Goal: Task Accomplishment & Management: Manage account settings

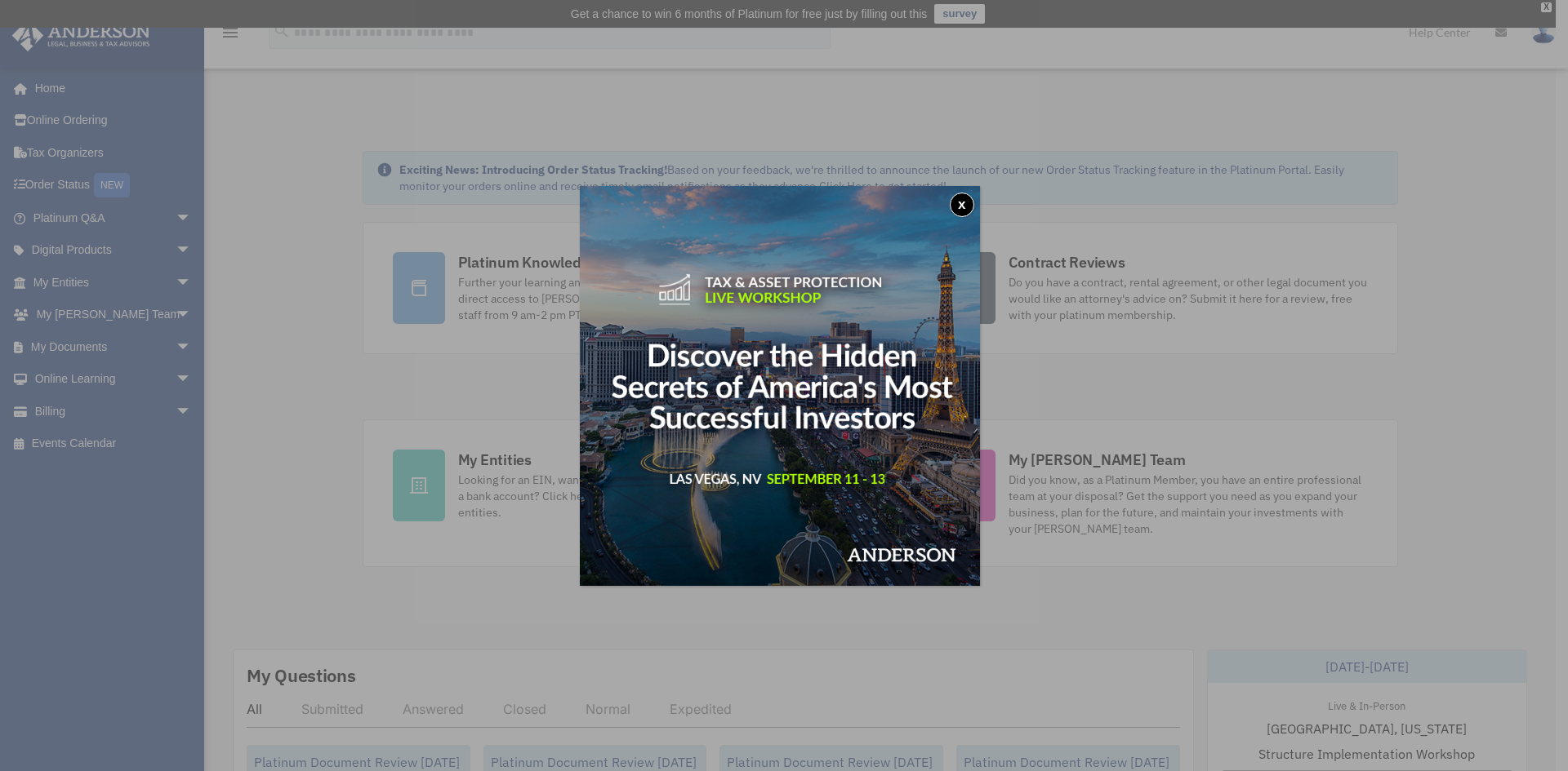
click at [959, 201] on button "x" at bounding box center [962, 205] width 25 height 25
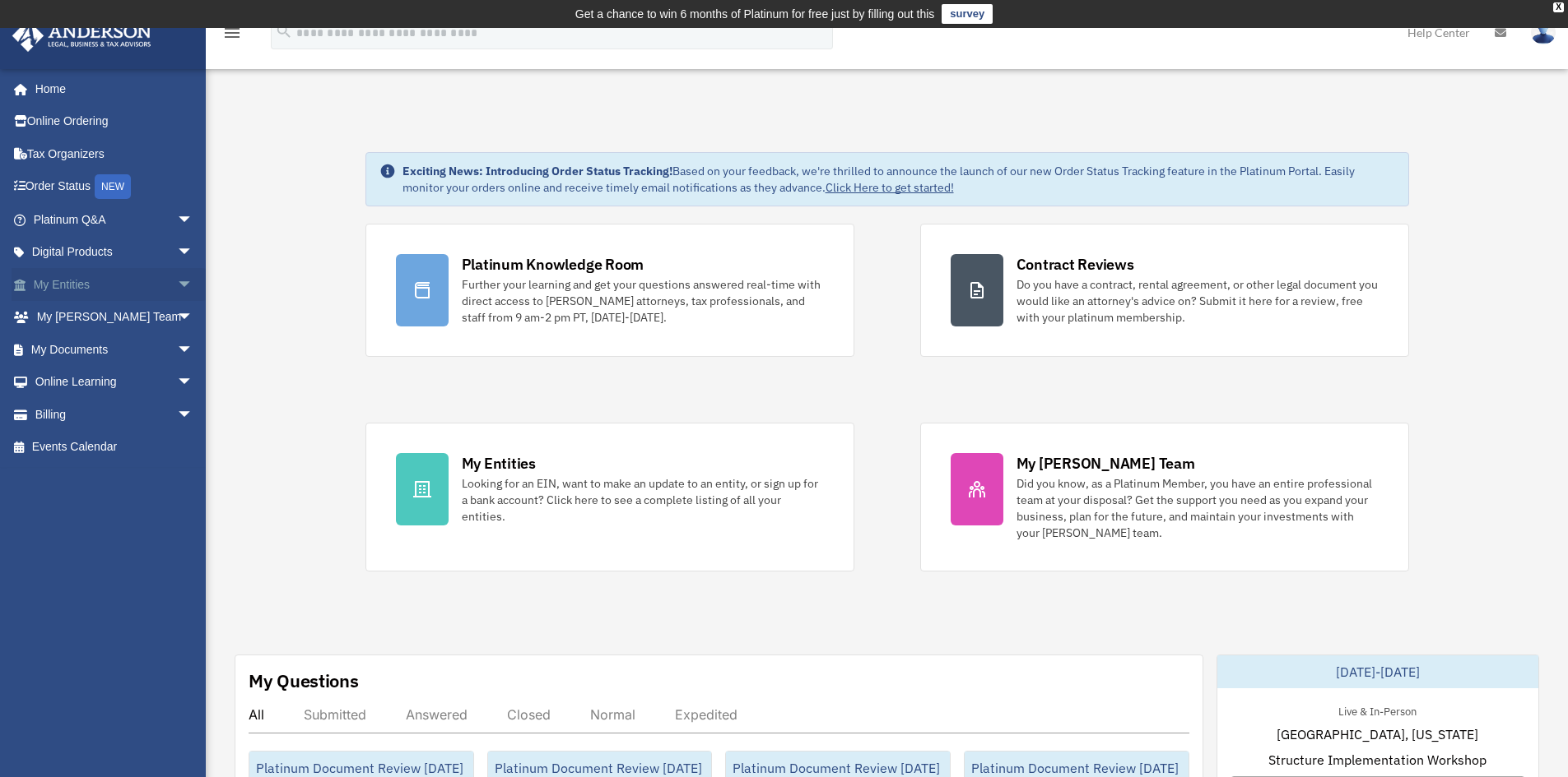
click at [121, 287] on link "My Entities arrow_drop_down" at bounding box center [115, 284] width 207 height 33
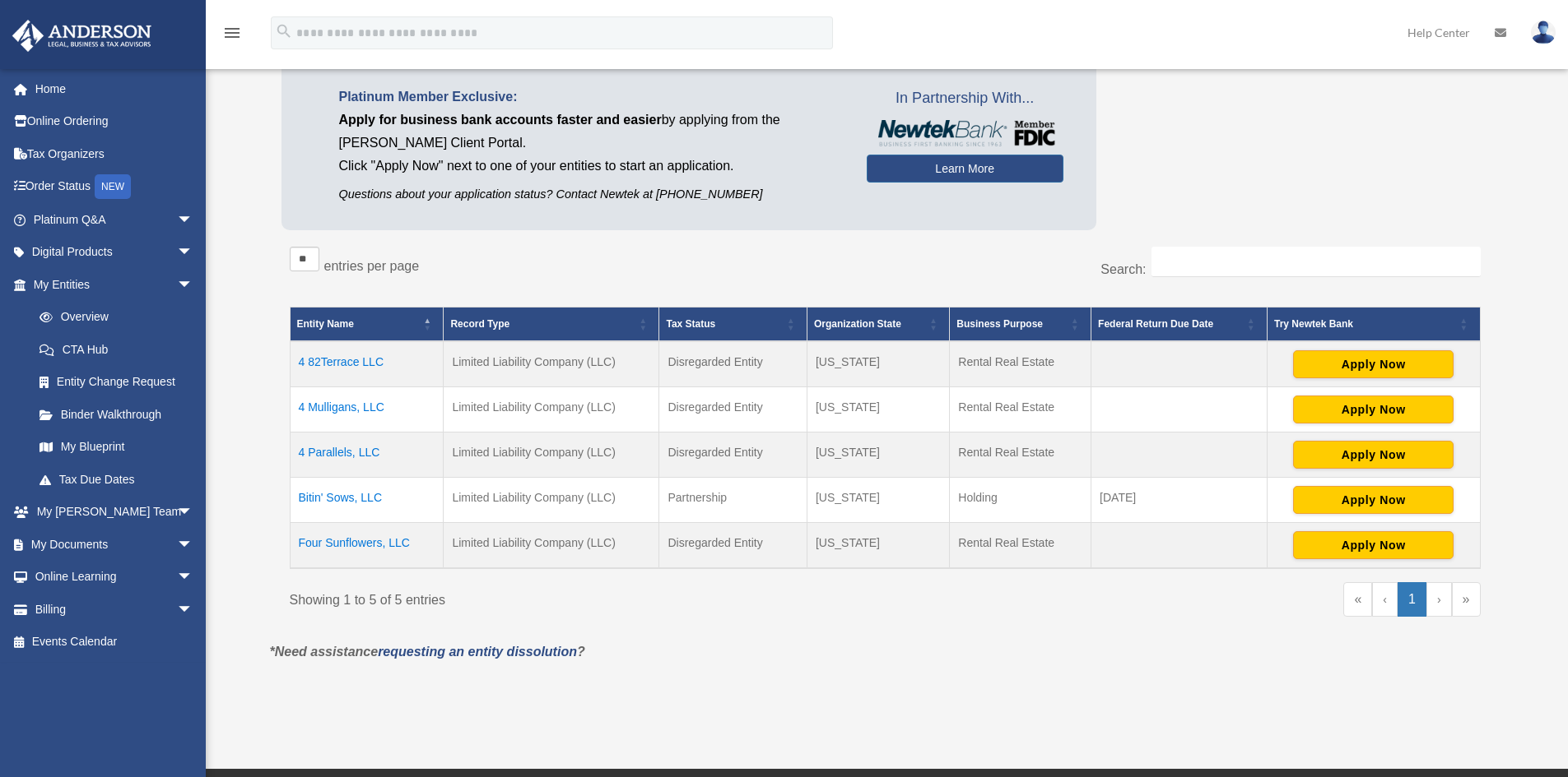
scroll to position [165, 0]
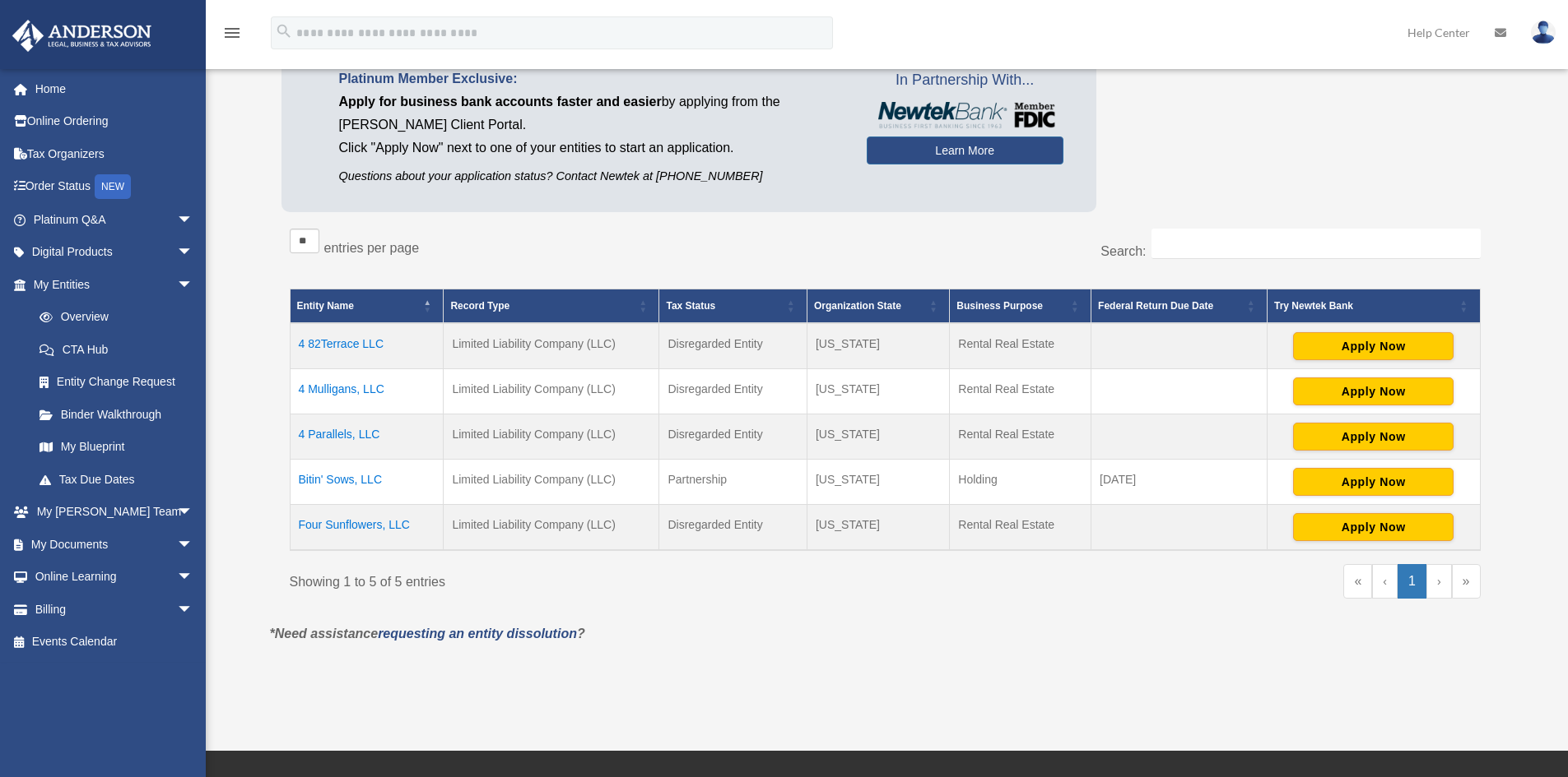
click at [350, 473] on td "Bitin' Sows, LLC" at bounding box center [366, 482] width 154 height 45
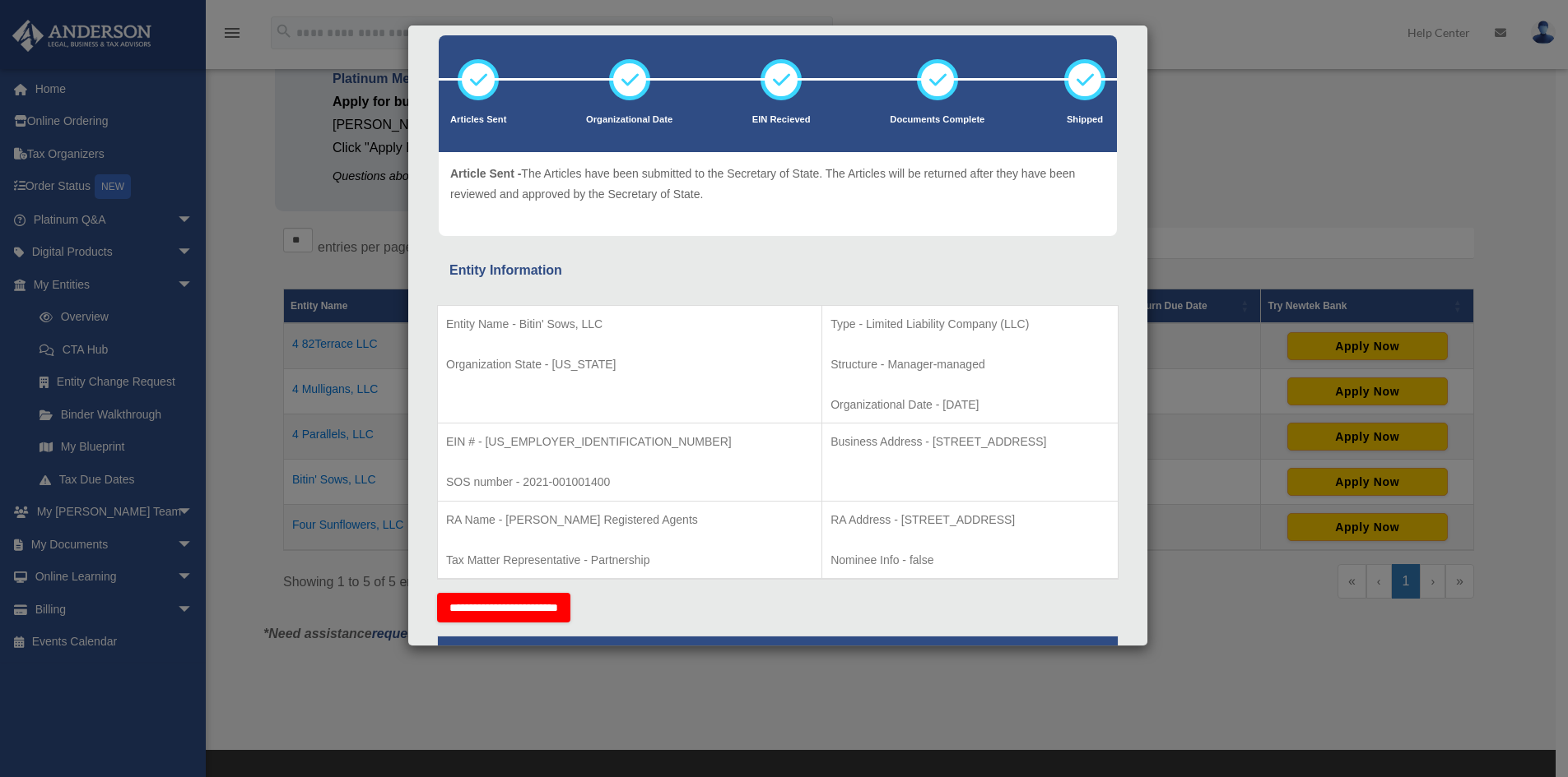
scroll to position [82, 0]
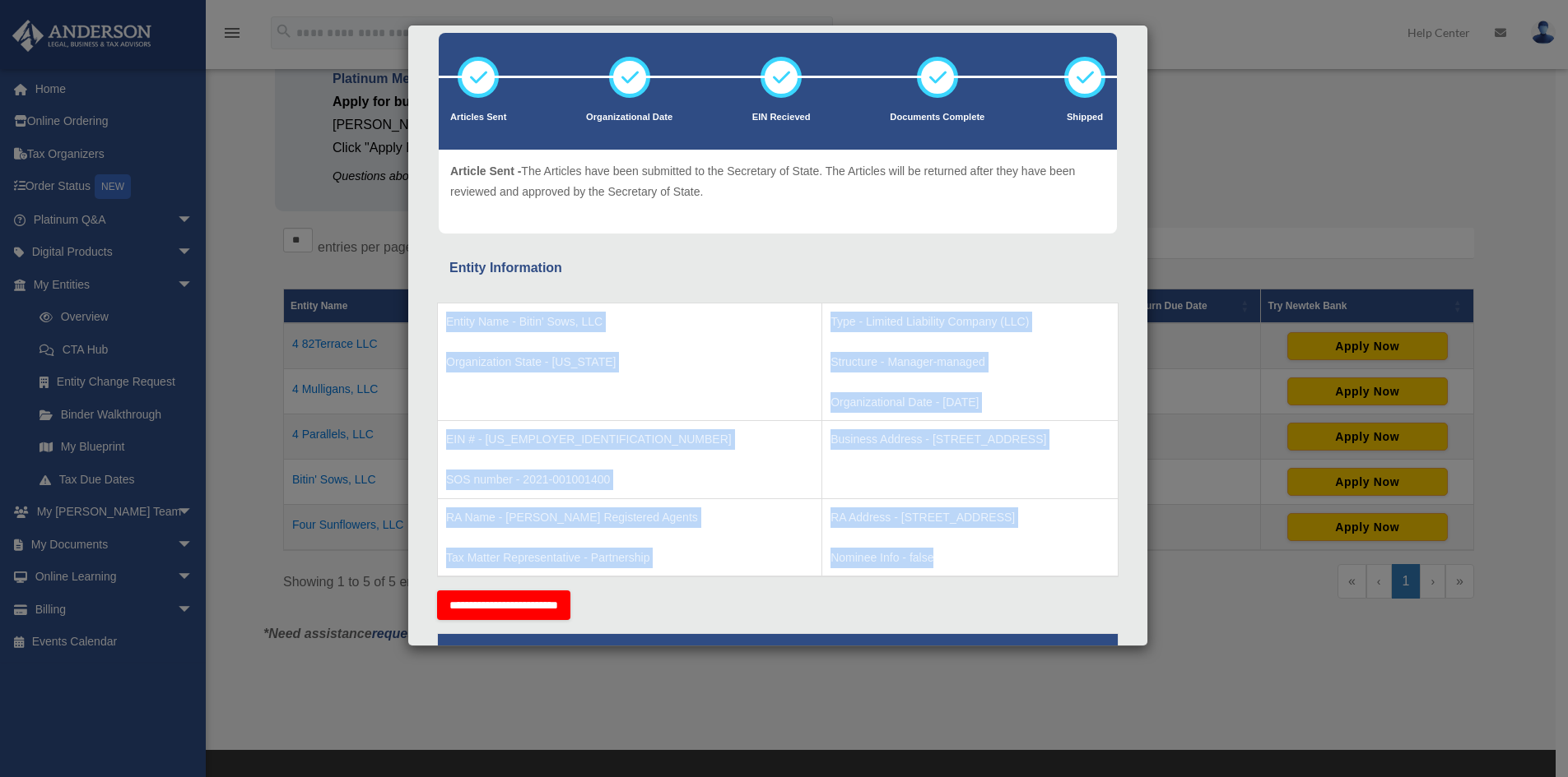
drag, startPoint x: 440, startPoint y: 322, endPoint x: 849, endPoint y: 545, distance: 465.8
click at [849, 545] on tbody "Entity Name - Bitin' Sows, LLC Organization State - [US_STATE] Type - Limited L…" at bounding box center [778, 440] width 680 height 274
copy tbody "Entity Name - Bitin' Sows, LLC Organization State - Wyoming Type - Limited Liab…"
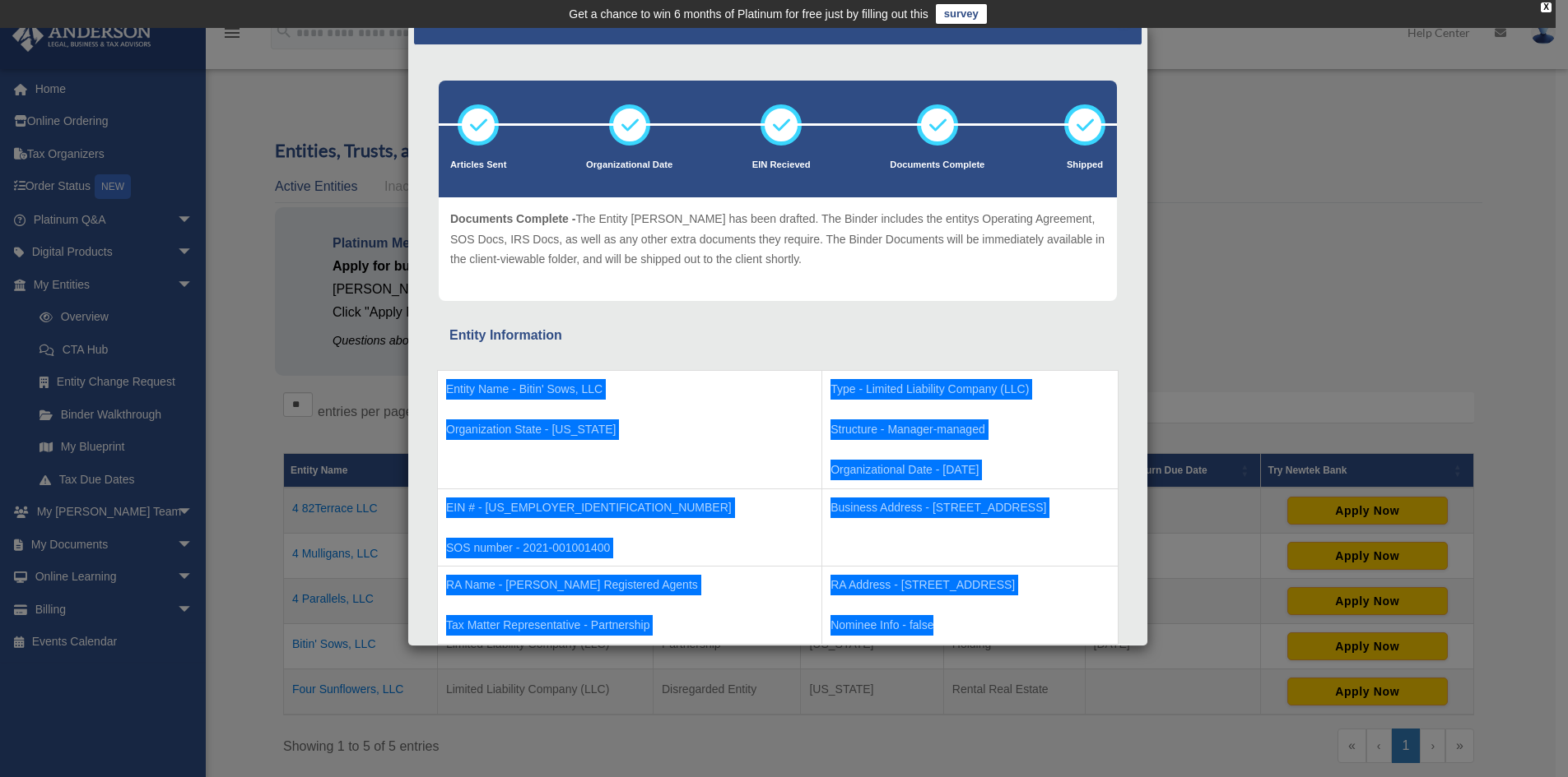
scroll to position [0, 0]
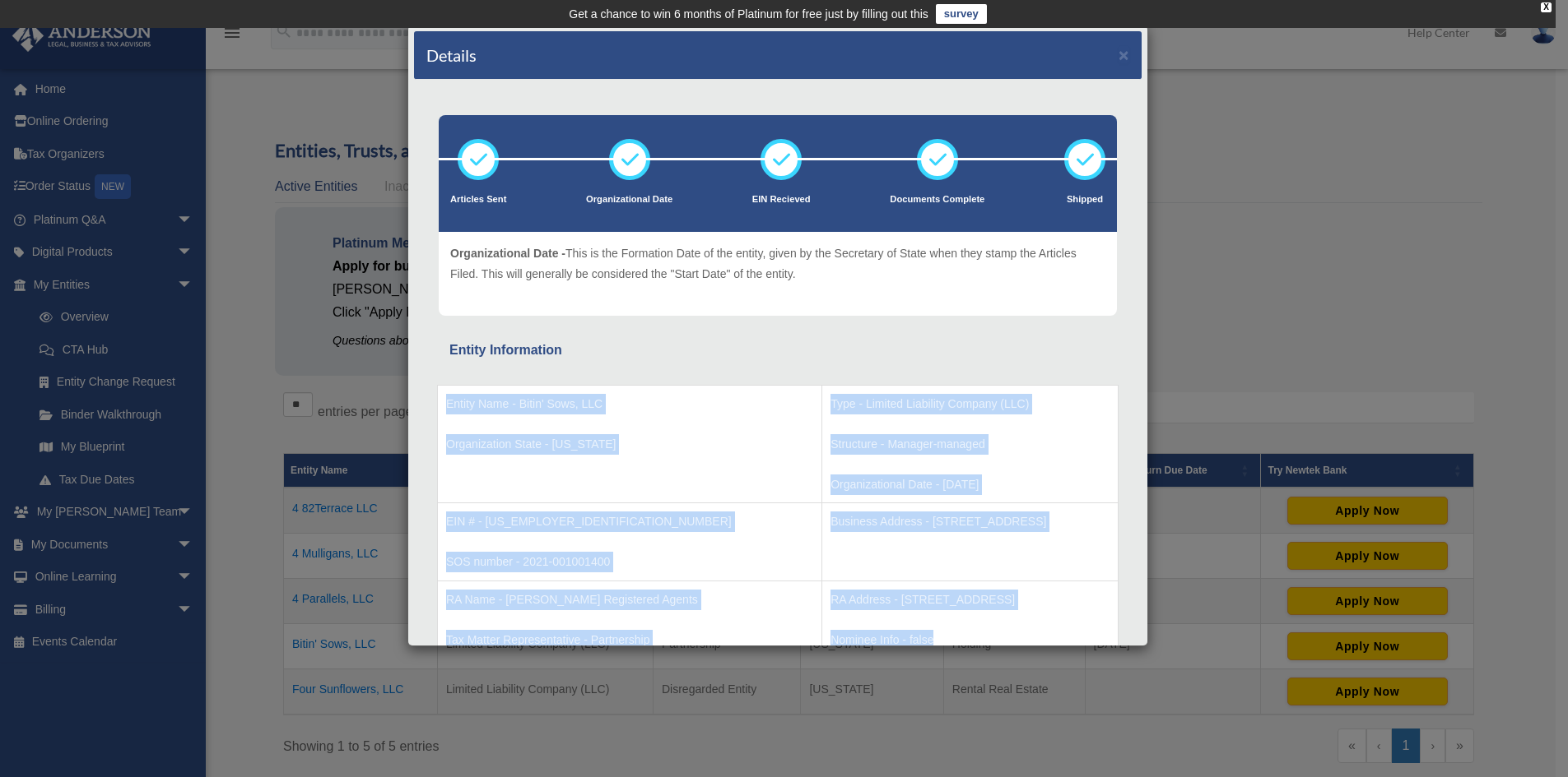
click at [781, 285] on div "Article Sent - The Articles have been submitted to the Secretary of State. The …" at bounding box center [778, 274] width 655 height 61
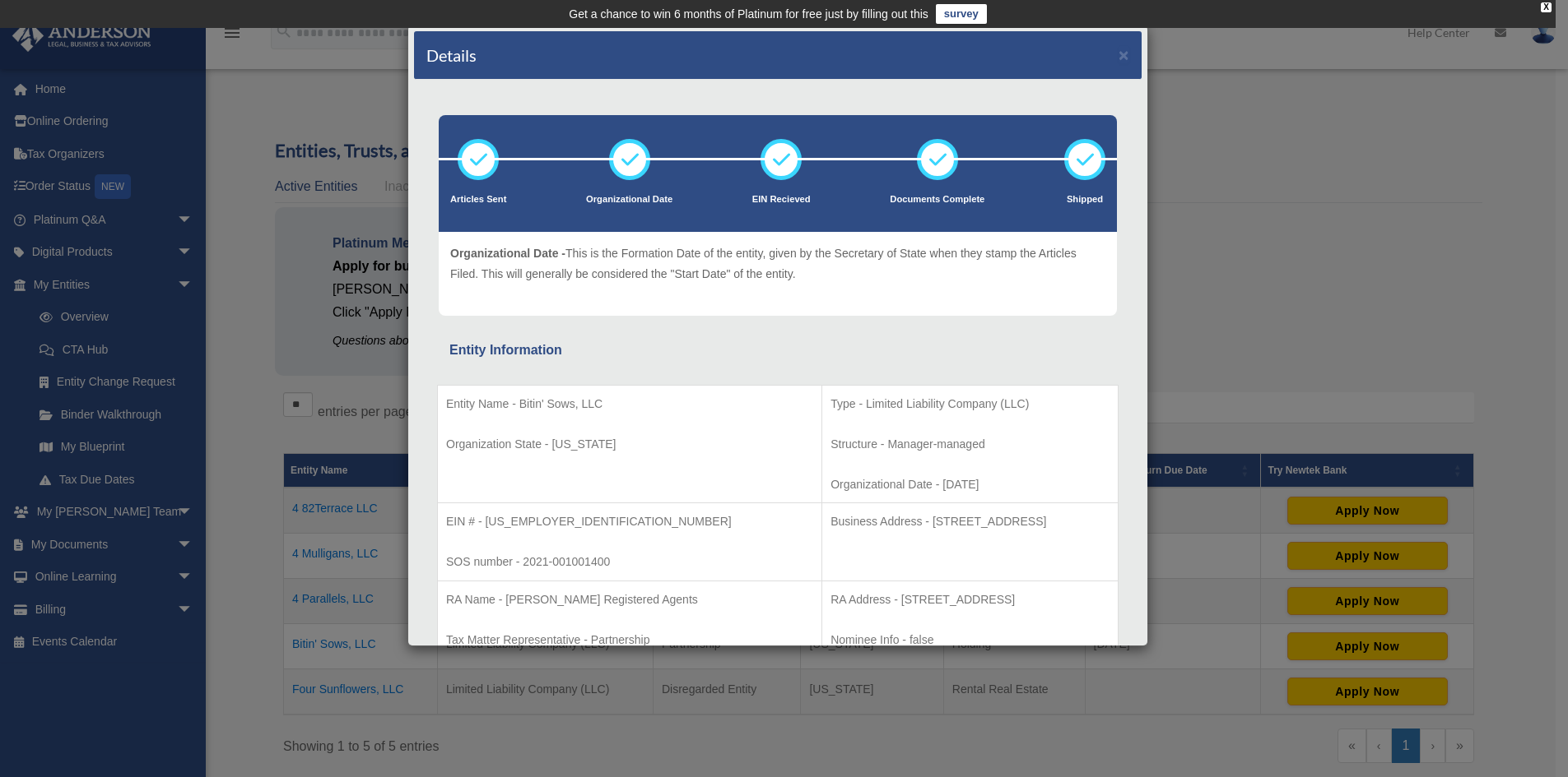
click at [1187, 107] on div "Details × Articles Sent Organizational Date" at bounding box center [784, 388] width 1568 height 777
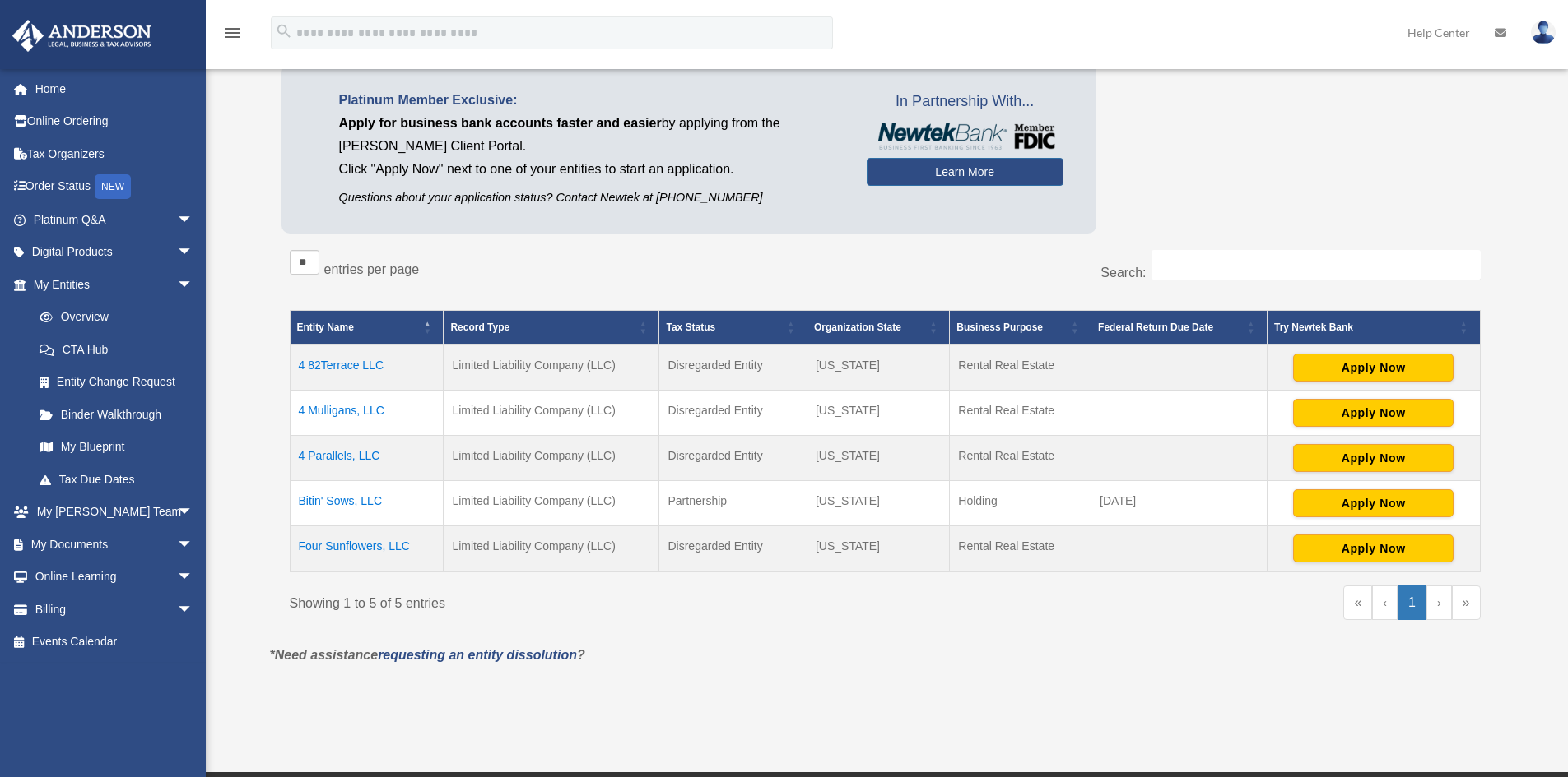
scroll to position [165, 0]
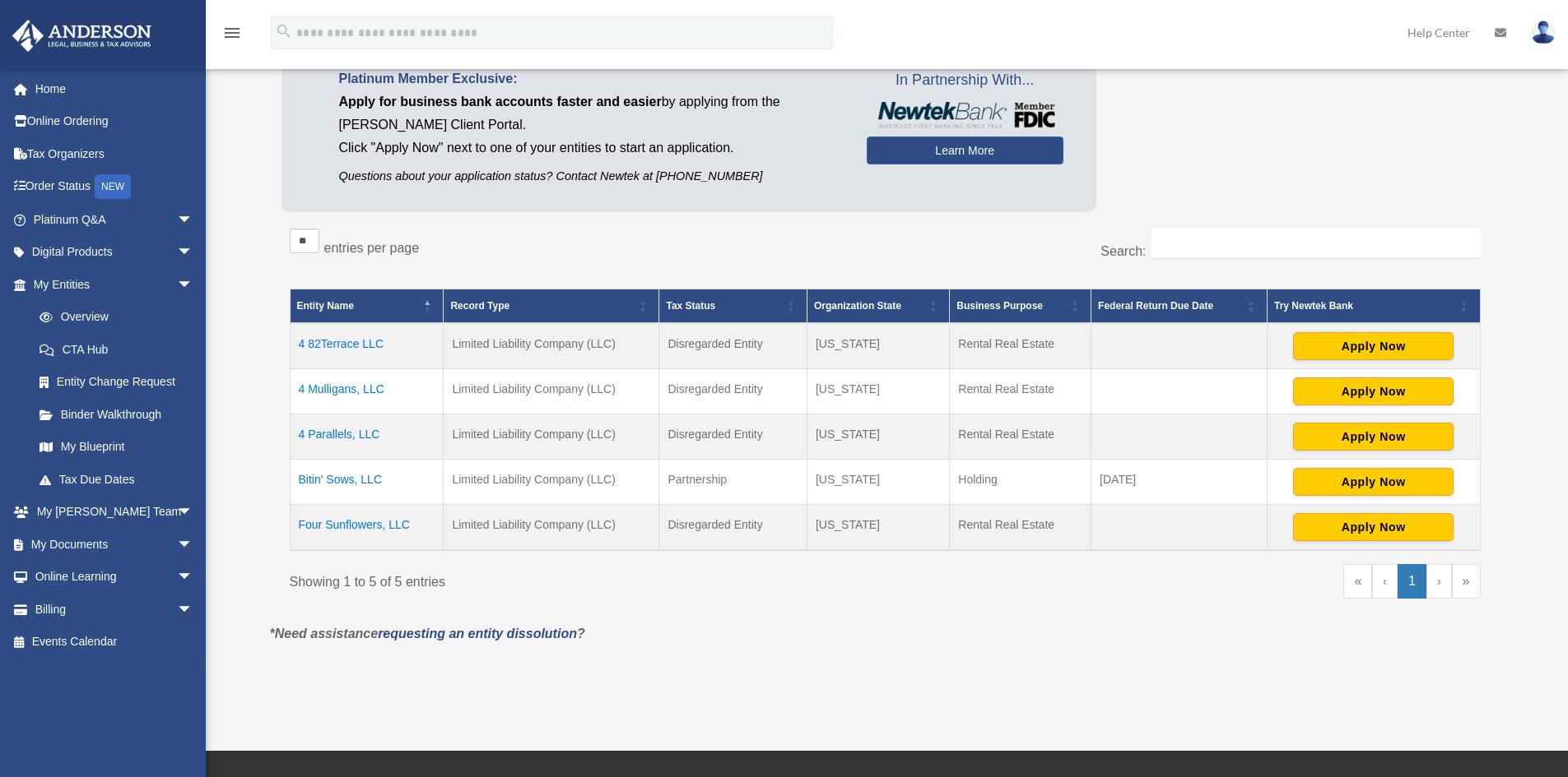
click at [342, 384] on td "4 Mulligans, LLC" at bounding box center [366, 392] width 154 height 45
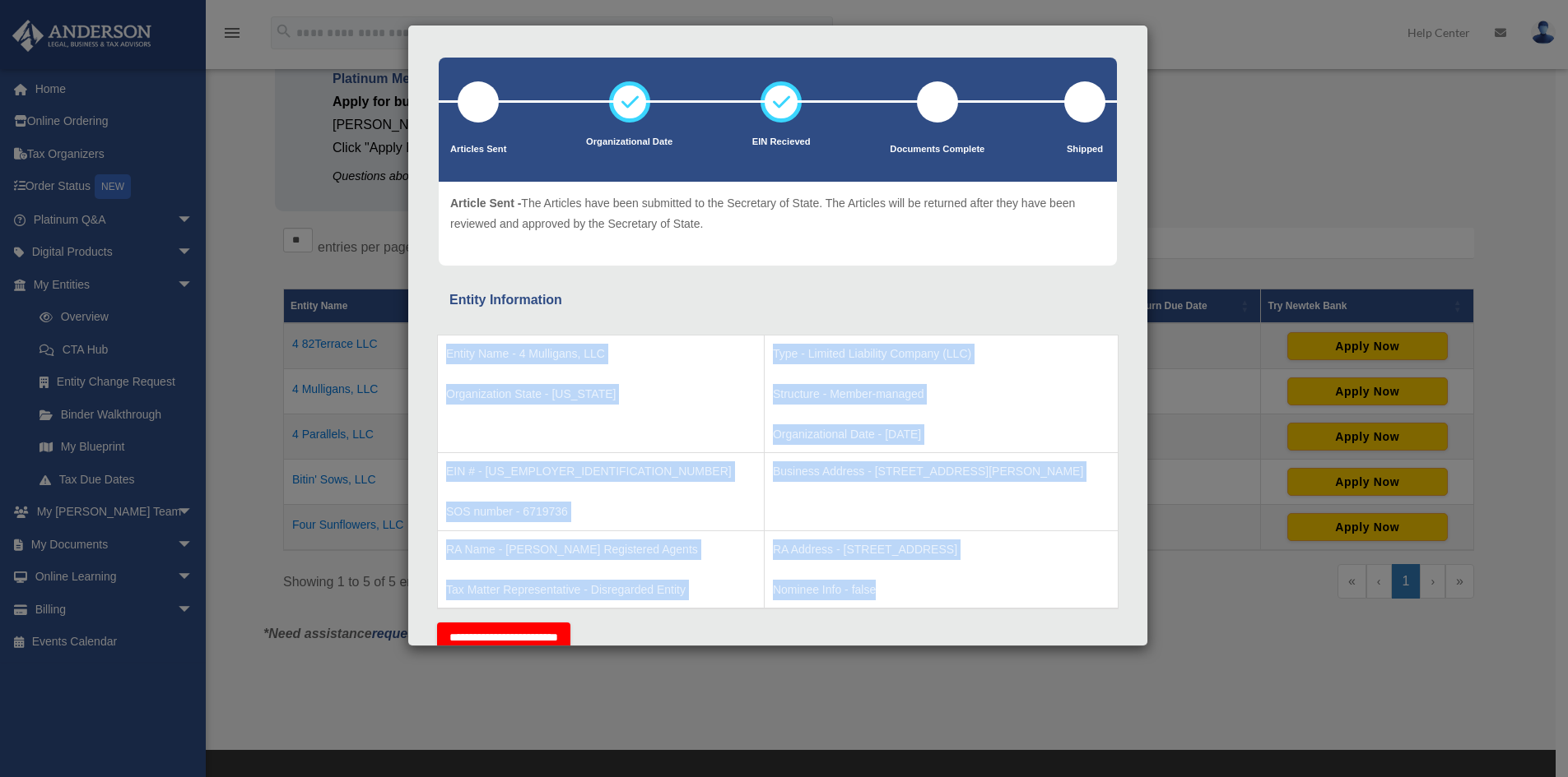
scroll to position [140, 0]
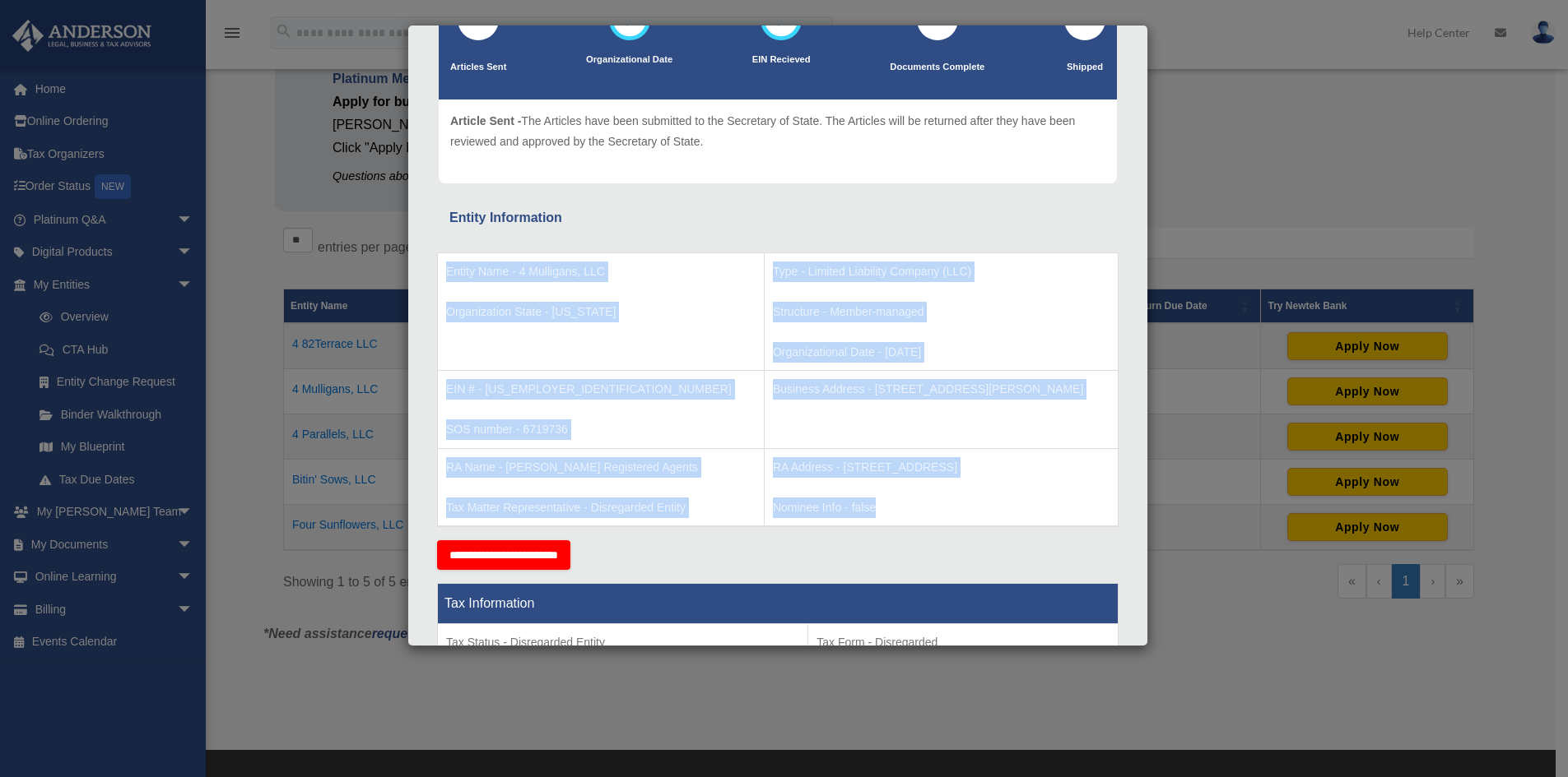
drag, startPoint x: 448, startPoint y: 413, endPoint x: 863, endPoint y: 495, distance: 423.0
click at [863, 495] on tbody "Entity Name - 4 Mulligans, LLC Organization State - Kansas Type - Limited Liabi…" at bounding box center [778, 390] width 680 height 274
copy tbody "Entity Name - 4 Mulligans, LLC Organization State - Kansas Type - Limited Liabi…"
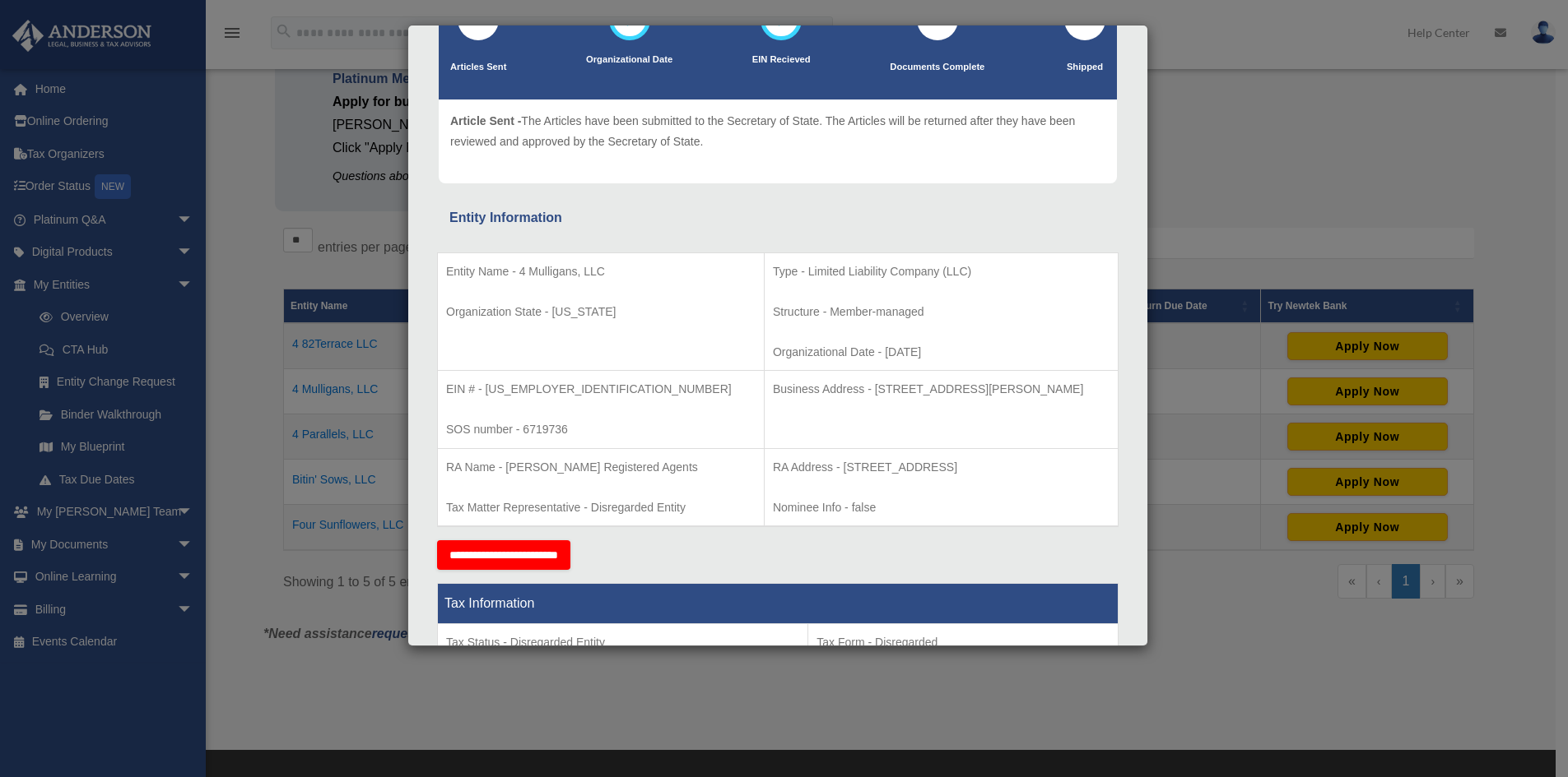
click at [1336, 166] on div "Details × Articles Sent Organizational Date" at bounding box center [784, 388] width 1568 height 777
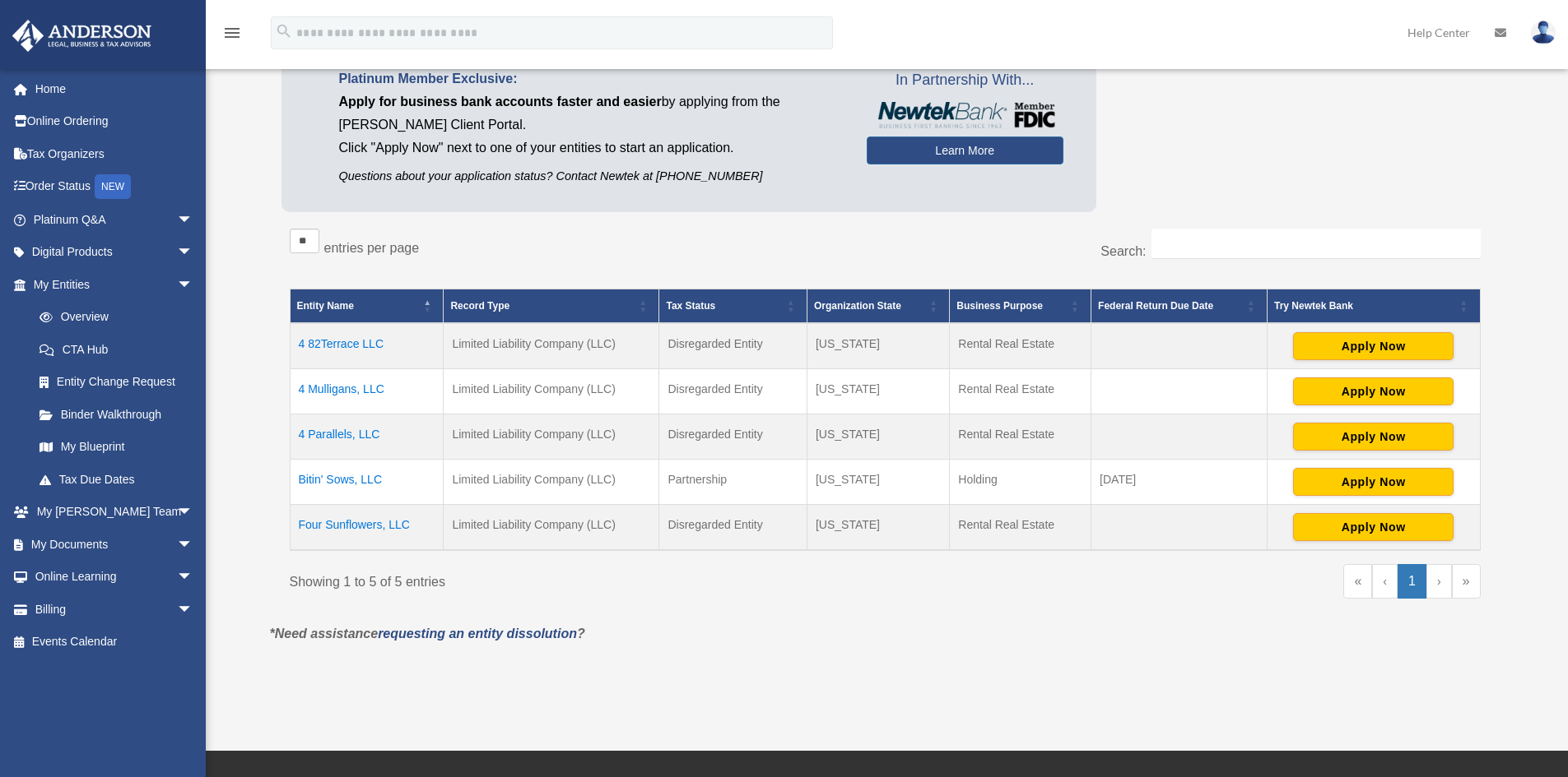
click at [340, 429] on td "4 Parallels, LLC" at bounding box center [366, 437] width 154 height 45
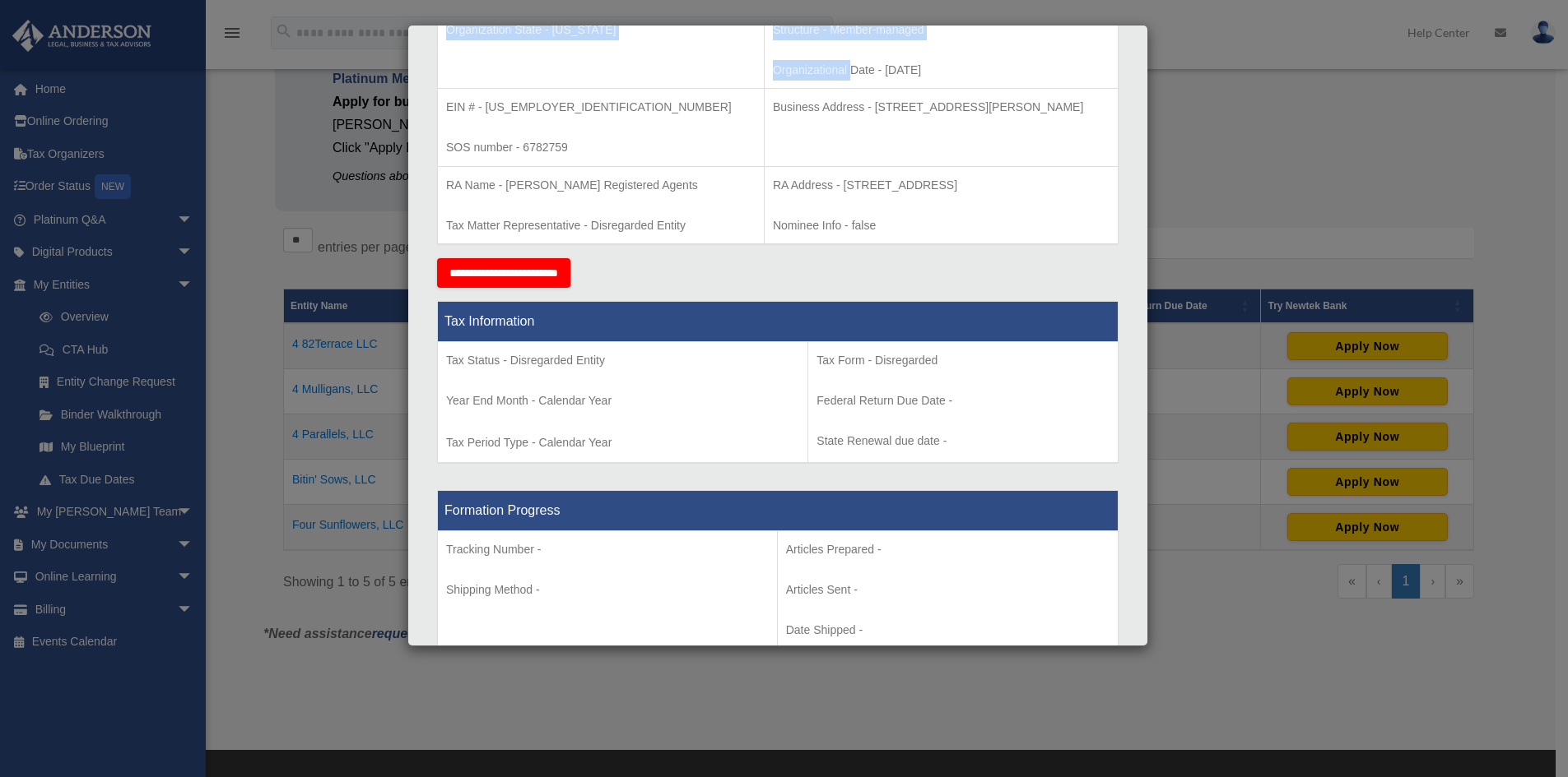
scroll to position [418, 0]
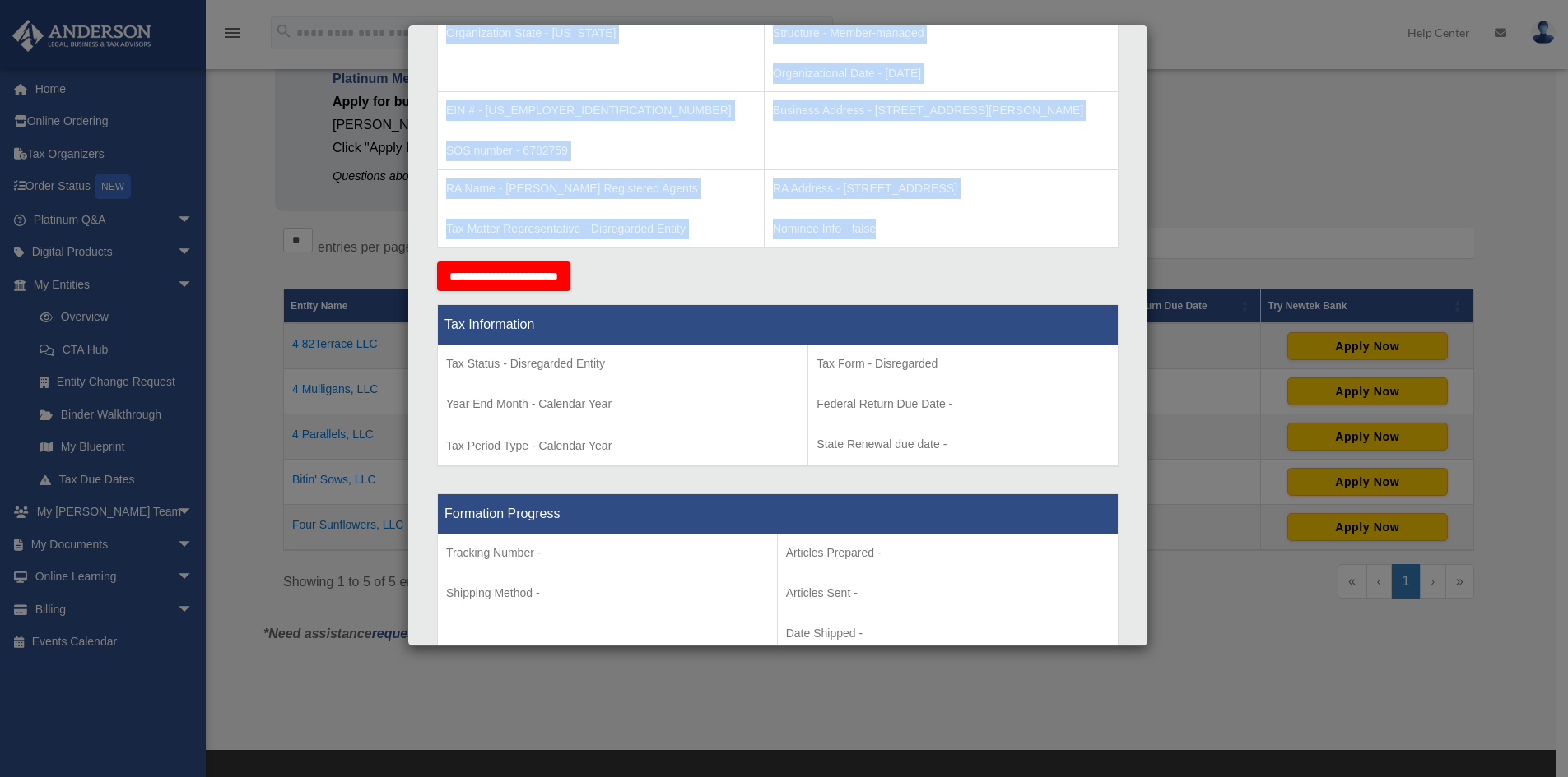
drag, startPoint x: 445, startPoint y: 410, endPoint x: 853, endPoint y: 231, distance: 445.5
click at [853, 231] on tbody "Entity Name - 4 Parallels, LLC Organization State - Kansas Type - Limited Liabi…" at bounding box center [778, 110] width 680 height 274
copy tbody "Entity Name - 4 Parallels, LLC Organization State - Kansas Type - Limited Liabi…"
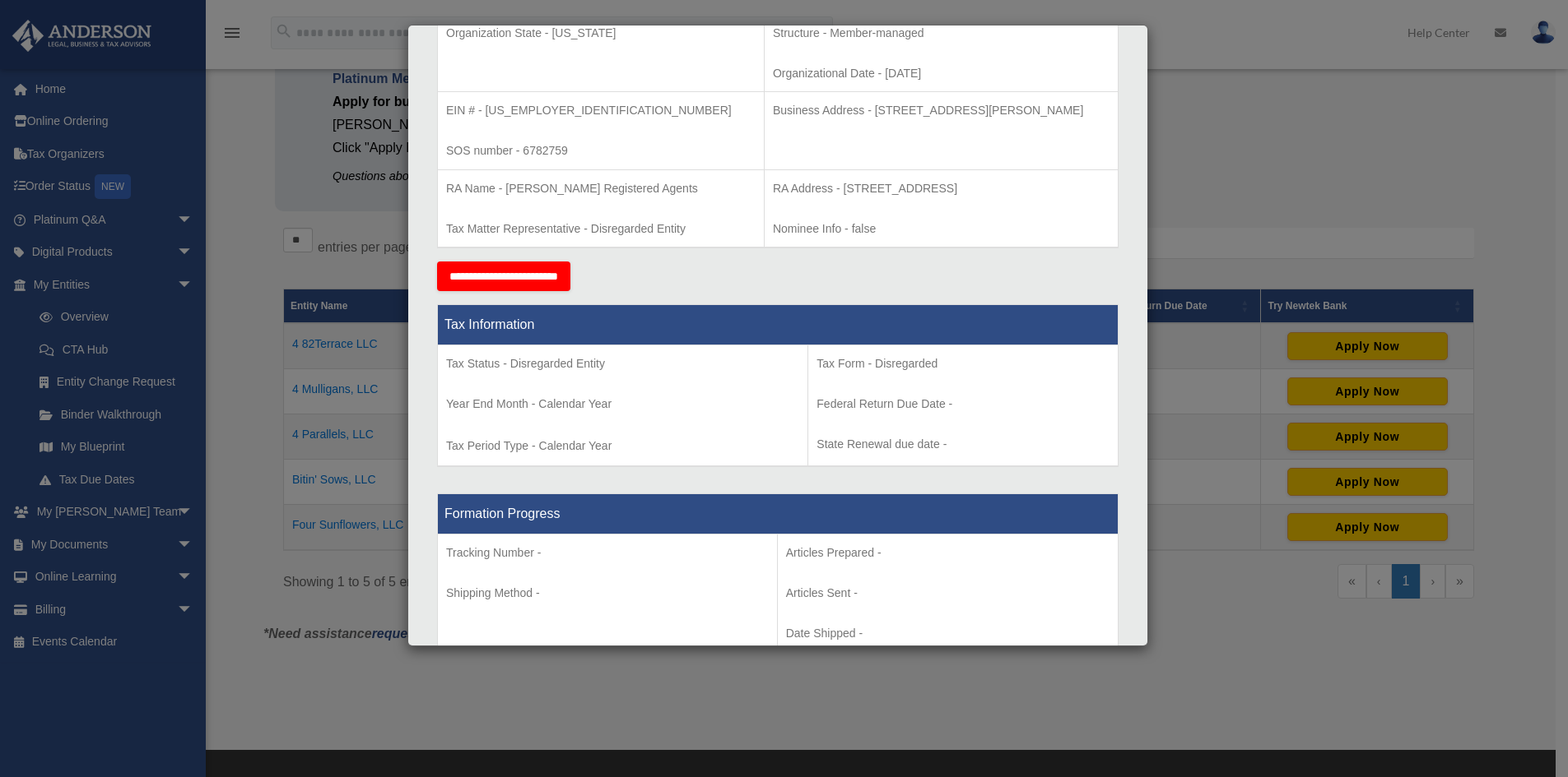
drag, startPoint x: 240, startPoint y: 158, endPoint x: 256, endPoint y: 263, distance: 106.2
click at [239, 158] on div "Details × Articles Sent Organizational Date" at bounding box center [784, 388] width 1568 height 777
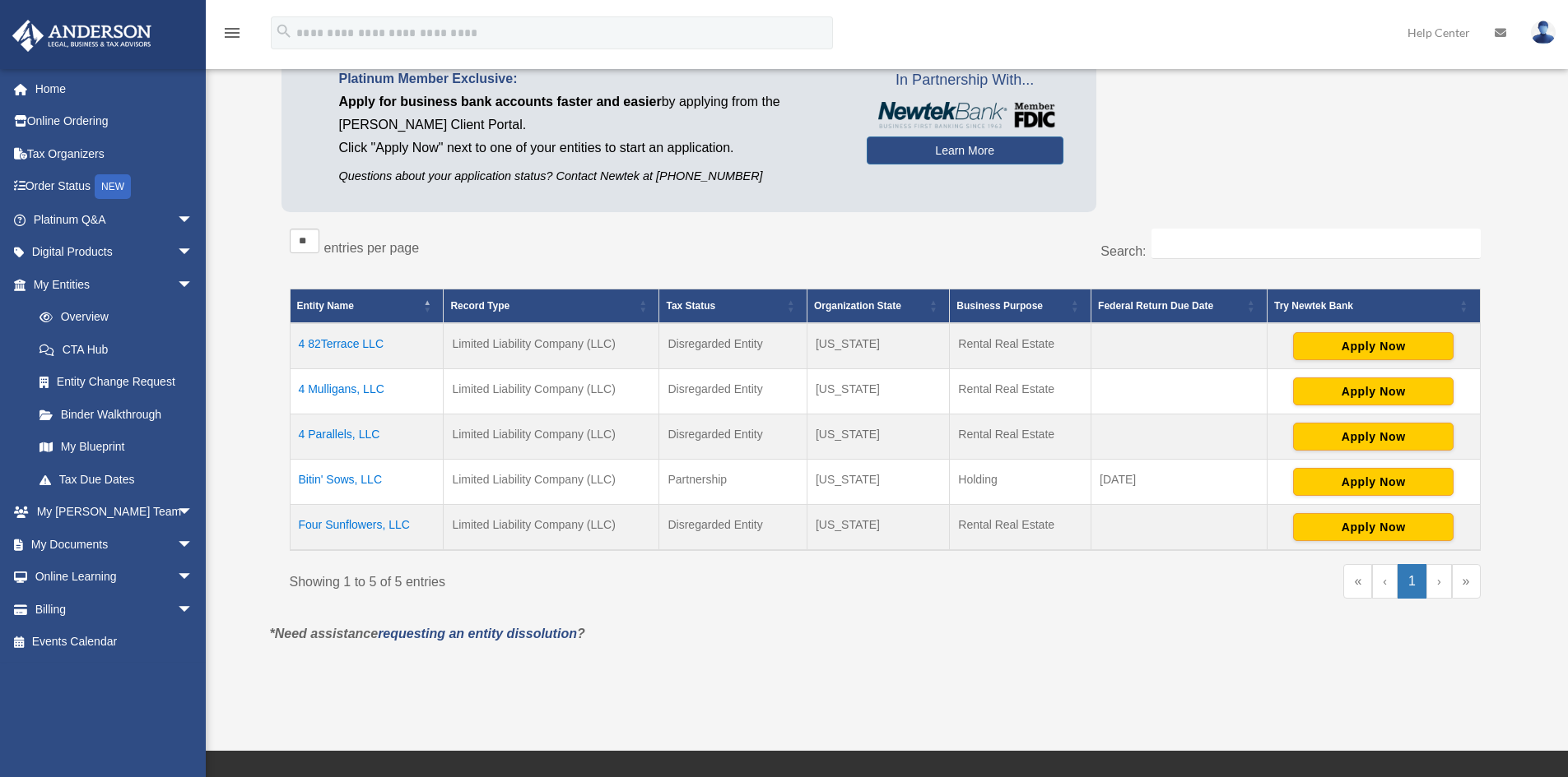
click at [322, 517] on td "Four Sunflowers, LLC" at bounding box center [366, 529] width 154 height 46
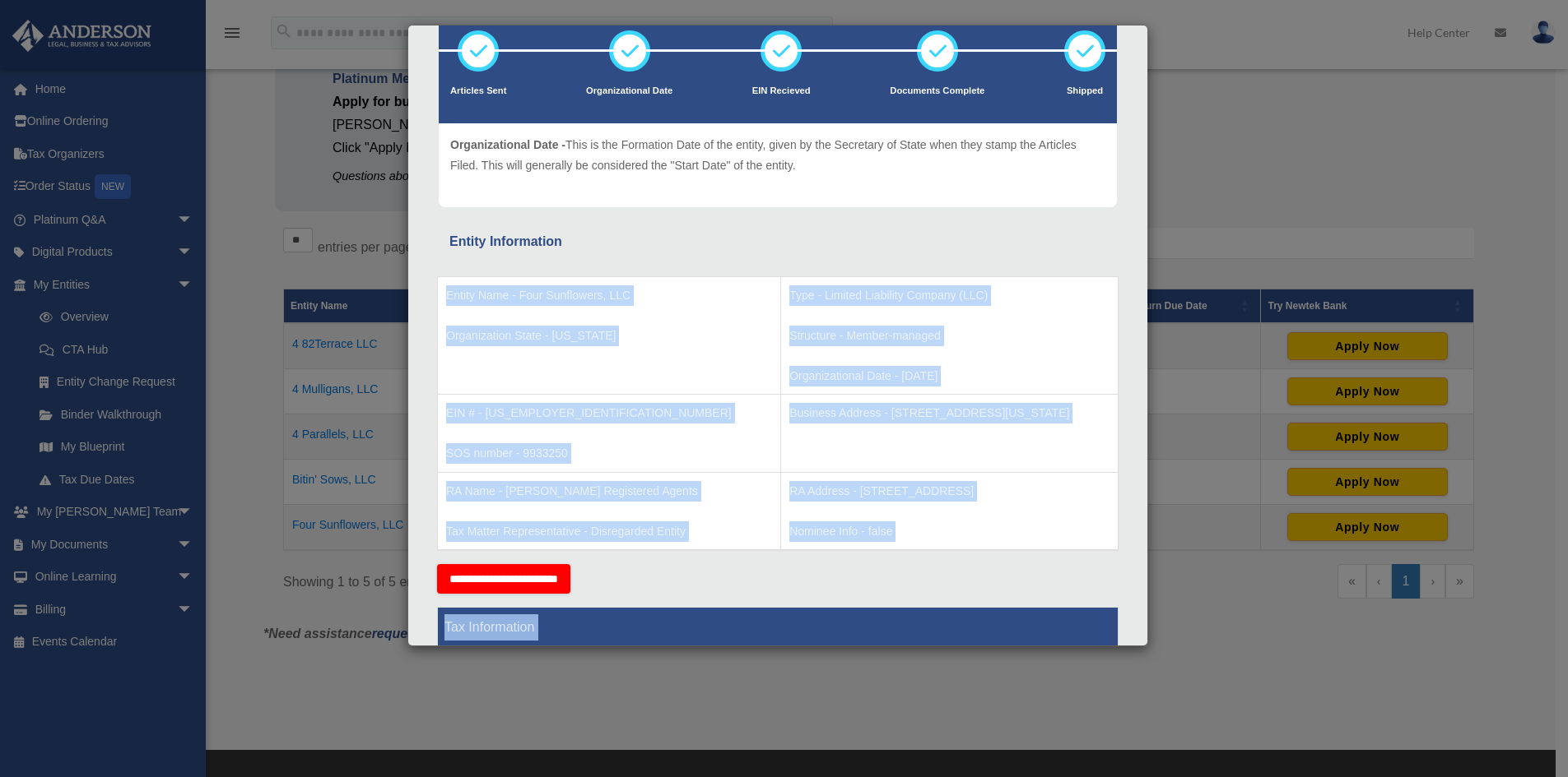
scroll to position [370, 0]
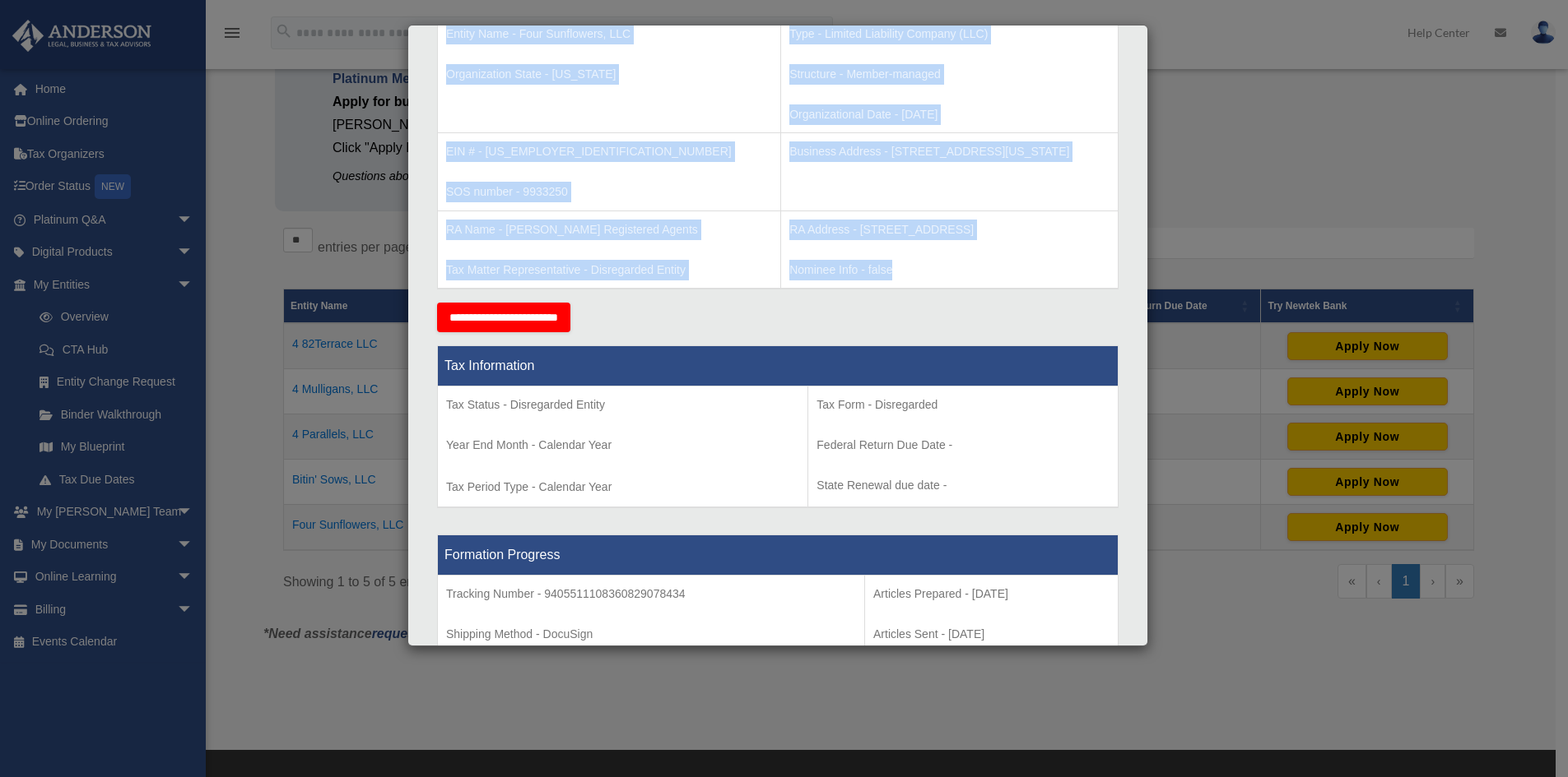
drag, startPoint x: 447, startPoint y: 403, endPoint x: 840, endPoint y: 253, distance: 420.7
click at [841, 253] on tbody "Entity Name - Four Sunflowers, LLC Organization State - Kansas Type - Limited L…" at bounding box center [778, 152] width 680 height 274
copy tbody "Entity Name - Four Sunflowers, LLC Organization State - Kansas Type - Limited L…"
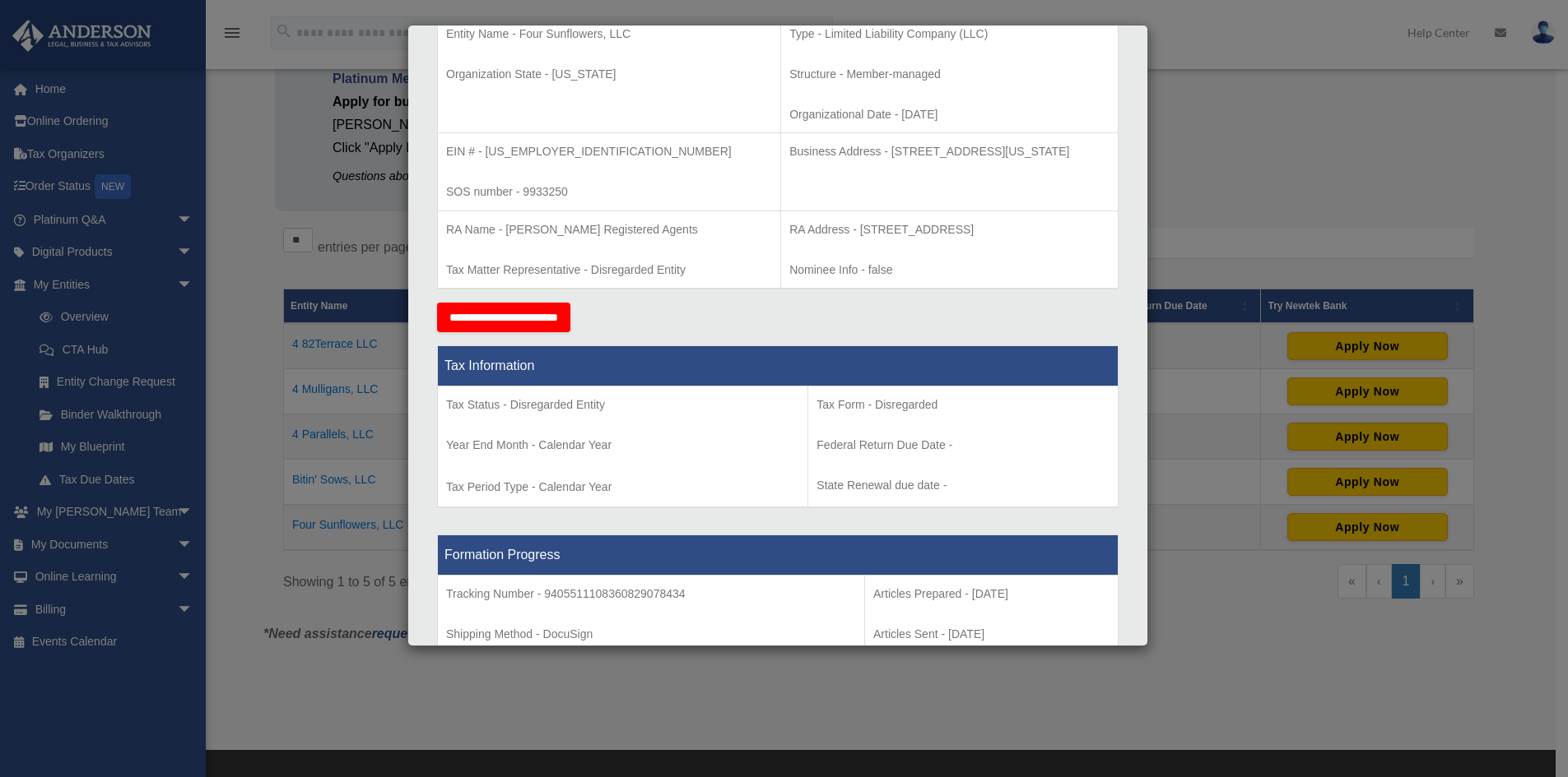
click at [252, 229] on div "Details × Articles Sent Organizational Date" at bounding box center [784, 388] width 1568 height 777
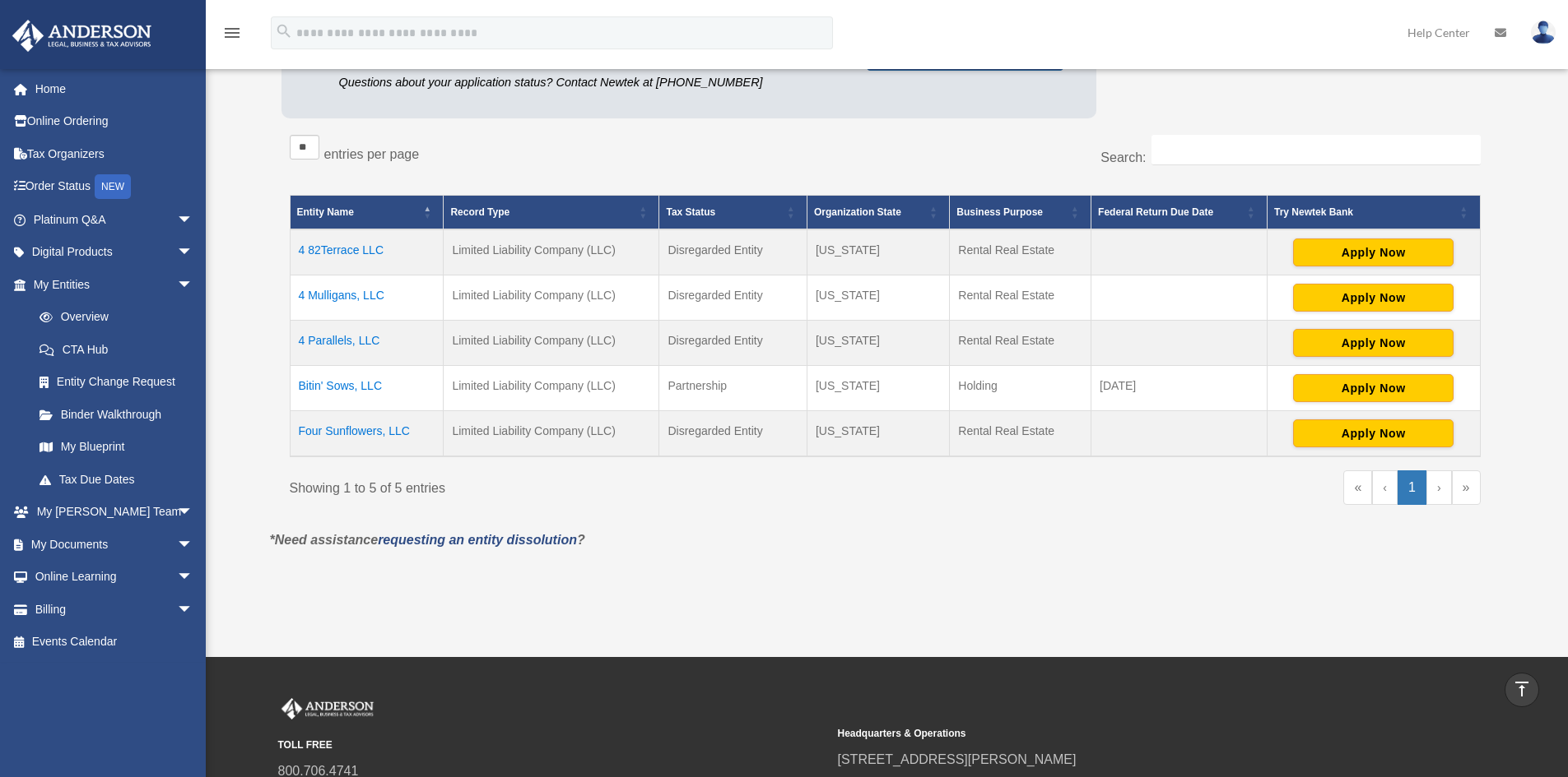
scroll to position [0, 0]
